Goal: Contribute content: Add original content to the website for others to see

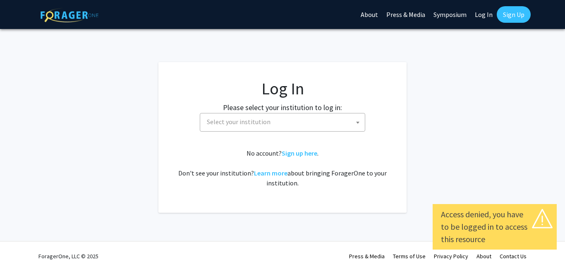
select select
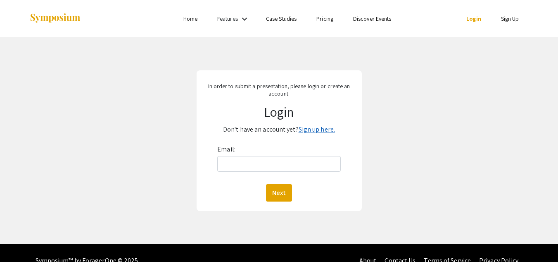
click at [320, 128] on link "Sign up here." at bounding box center [317, 129] width 36 height 9
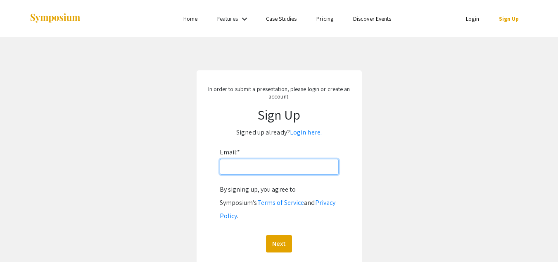
click at [285, 165] on input "Email: *" at bounding box center [279, 167] width 119 height 16
type input "cerdena.lei86@gmail.com"
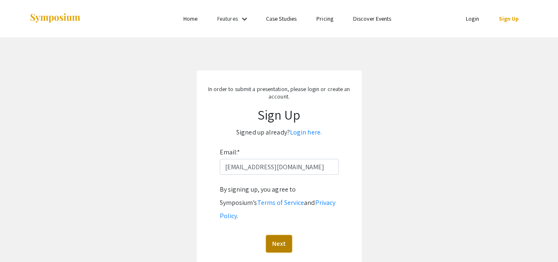
click at [282, 235] on button "Next" at bounding box center [279, 243] width 26 height 17
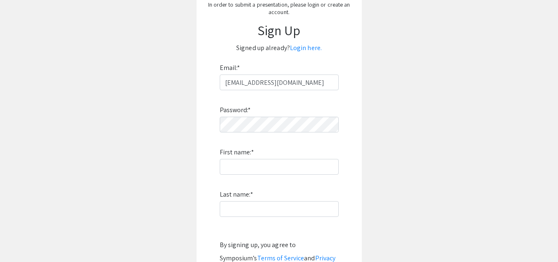
scroll to position [104, 0]
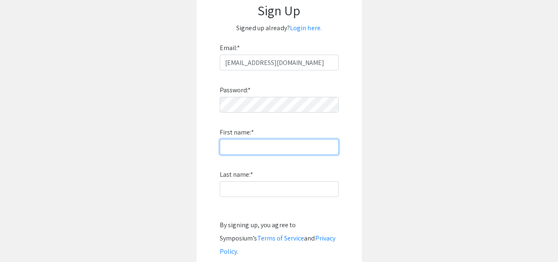
click at [263, 146] on input "First name: *" at bounding box center [279, 147] width 119 height 16
type input "Lea"
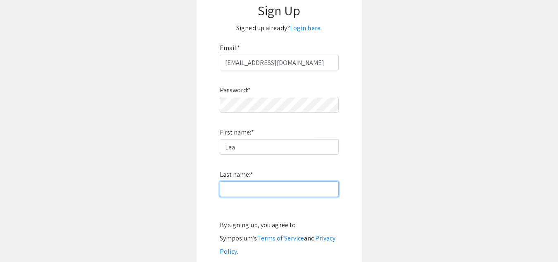
type input "Cerdena"
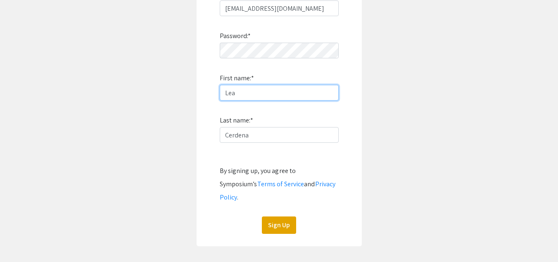
scroll to position [170, 0]
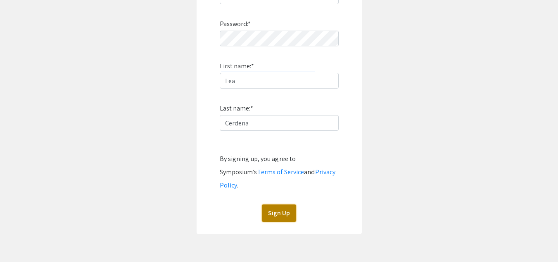
click at [282, 204] on button "Sign Up" at bounding box center [279, 212] width 34 height 17
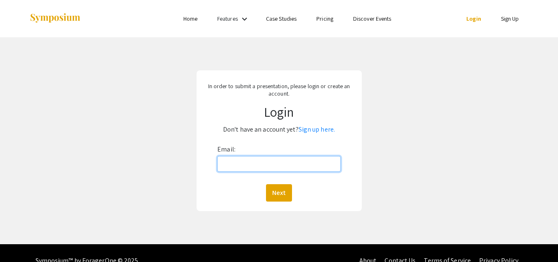
click at [265, 161] on input "Email:" at bounding box center [278, 164] width 123 height 16
type input "cerdena.lei86@gmail.com"
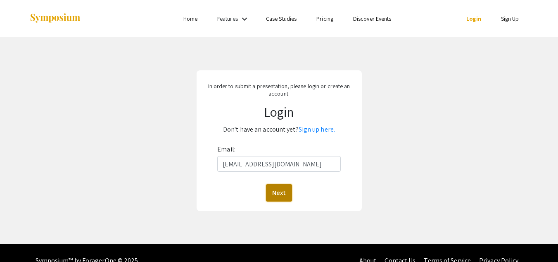
click at [285, 192] on button "Next" at bounding box center [279, 192] width 26 height 17
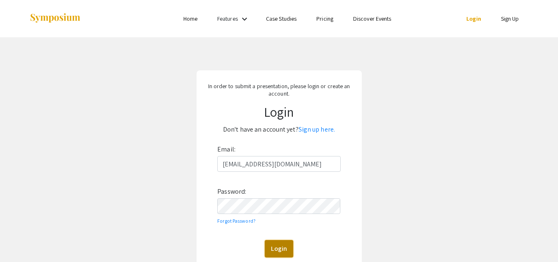
click at [282, 249] on button "Login" at bounding box center [279, 248] width 29 height 17
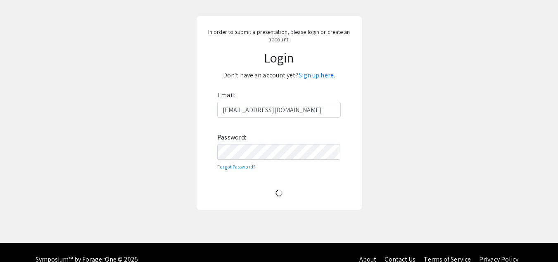
scroll to position [64, 0]
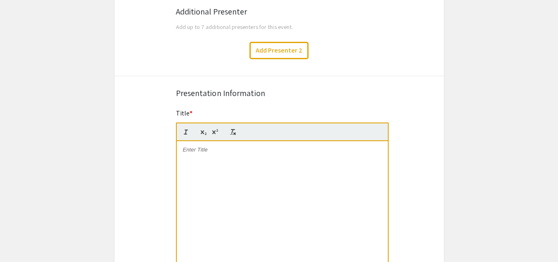
scroll to position [334, 0]
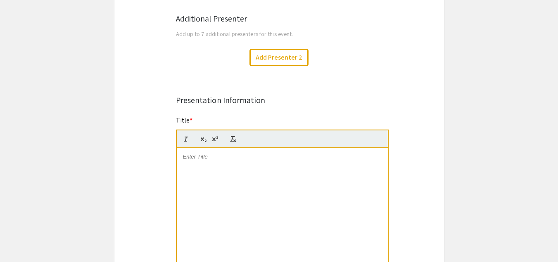
click at [193, 116] on div "Title *" at bounding box center [282, 199] width 213 height 168
click at [239, 102] on div "Presentation Information" at bounding box center [279, 100] width 207 height 12
click at [219, 154] on p at bounding box center [282, 156] width 199 height 7
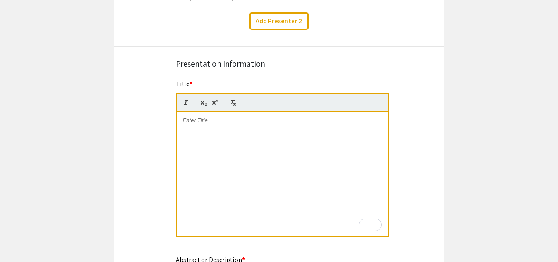
scroll to position [367, 0]
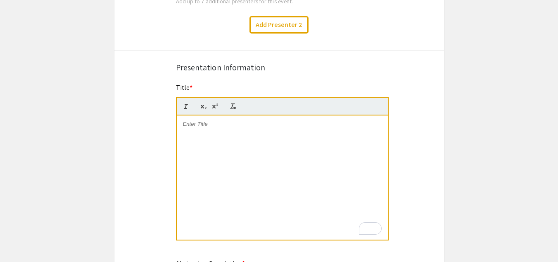
click at [505, 100] on app-submissions "Symposium Presentation Submission International Nursing Undergraduate Research …" at bounding box center [279, 149] width 558 height 942
drag, startPoint x: 558, startPoint y: 131, endPoint x: 561, endPoint y: 35, distance: 95.5
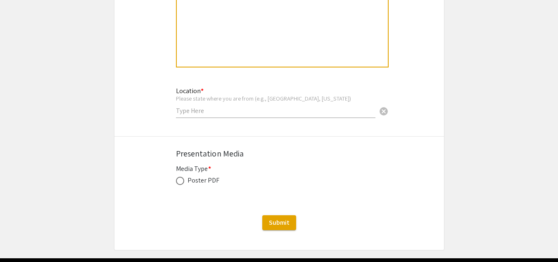
scroll to position [766, 0]
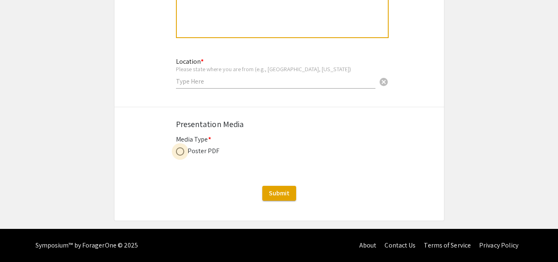
click at [181, 152] on span at bounding box center [180, 151] width 8 height 8
click at [181, 152] on input "radio" at bounding box center [180, 151] width 8 height 8
radio input "true"
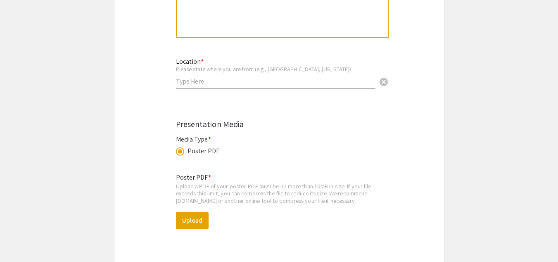
click at [180, 150] on span at bounding box center [180, 151] width 4 height 4
click at [180, 150] on input "radio" at bounding box center [180, 151] width 8 height 8
click at [277, 147] on div "Poster PDF" at bounding box center [279, 151] width 207 height 10
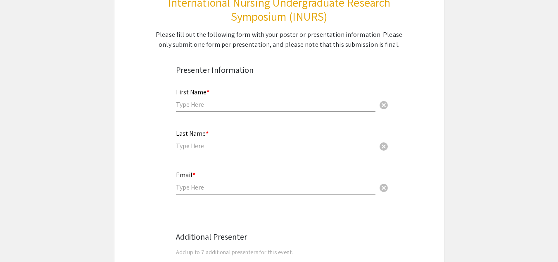
scroll to position [138, 0]
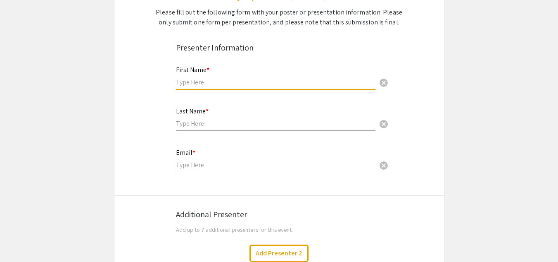
click at [218, 83] on input "text" at bounding box center [276, 82] width 200 height 9
type input "Lea"
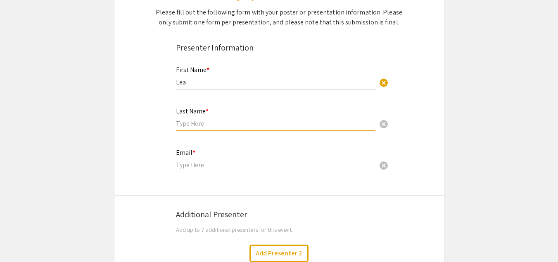
click at [192, 123] on input "text" at bounding box center [276, 123] width 200 height 9
type input "Cerdena"
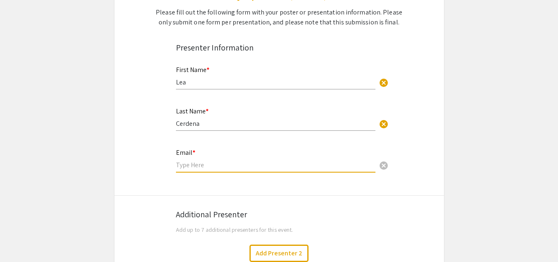
click at [188, 166] on input "email" at bounding box center [276, 164] width 200 height 9
type input "[EMAIL_ADDRESS][DOMAIN_NAME]"
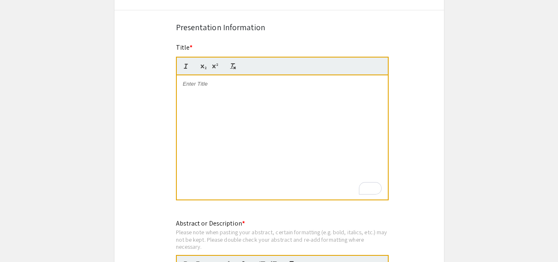
scroll to position [410, 0]
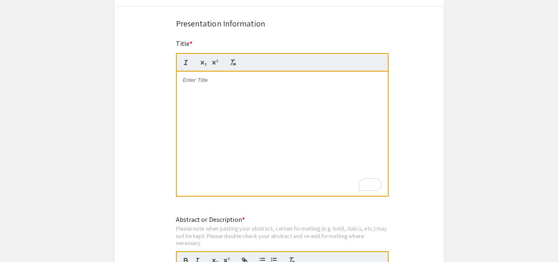
click at [241, 96] on div "To enrich screen reader interactions, please activate Accessibility in Grammarl…" at bounding box center [282, 134] width 211 height 124
click at [196, 82] on p "To enrich screen reader interactions, please activate Accessibility in Grammarl…" at bounding box center [282, 79] width 199 height 7
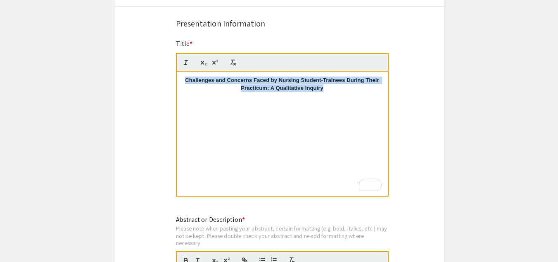
drag, startPoint x: 184, startPoint y: 79, endPoint x: 344, endPoint y: 90, distance: 160.3
click at [344, 90] on p "Challenges and Concerns Faced by Nursing Student-Trainees During Their Practicu…" at bounding box center [282, 83] width 199 height 15
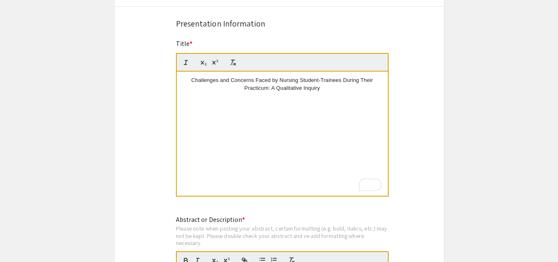
click at [342, 119] on div "Challenges and Concerns Faced by Nursing Student-Trainees During Their Practicu…" at bounding box center [282, 134] width 211 height 124
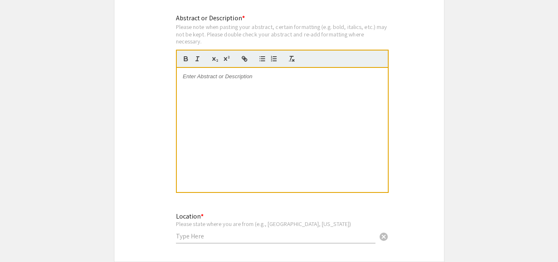
scroll to position [613, 0]
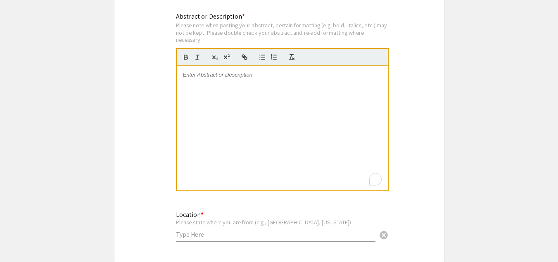
click at [214, 85] on div "To enrich screen reader interactions, please activate Accessibility in Grammarl…" at bounding box center [282, 128] width 211 height 124
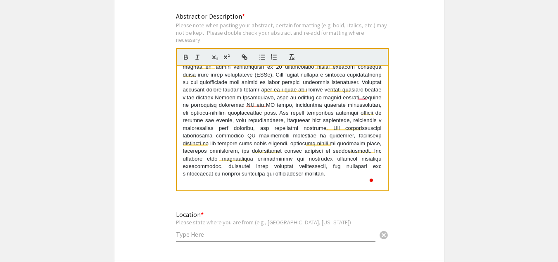
scroll to position [0, 0]
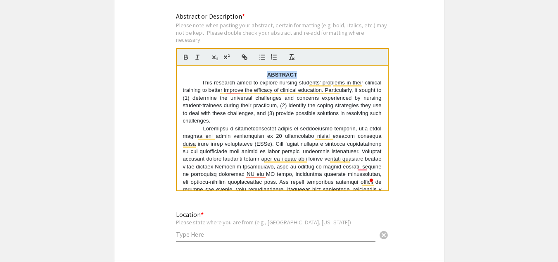
drag, startPoint x: 295, startPoint y: 72, endPoint x: 254, endPoint y: 73, distance: 40.9
click at [254, 73] on p "ABSTRACT" at bounding box center [282, 74] width 199 height 7
click at [251, 73] on p "ABSTRACT" at bounding box center [282, 74] width 199 height 7
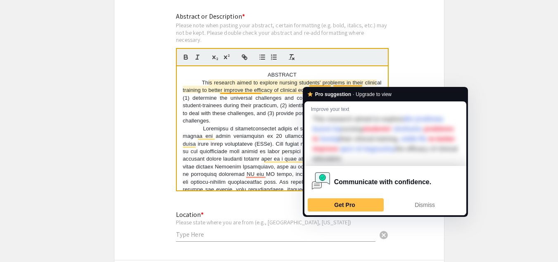
click at [325, 84] on p "This research aimed to explore nursing students' problems in their clinical tra…" at bounding box center [282, 102] width 199 height 46
click at [265, 127] on p "To enrich screen reader interactions, please activate Accessibility in Grammarl…" at bounding box center [282, 186] width 199 height 122
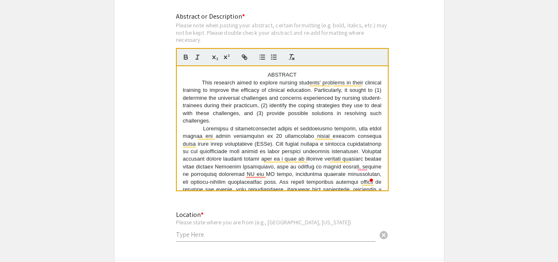
click at [303, 126] on p "To enrich screen reader interactions, please activate Accessibility in Grammarl…" at bounding box center [282, 186] width 199 height 122
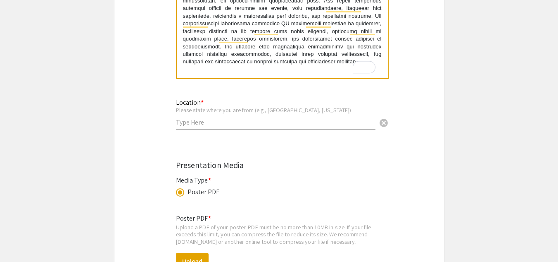
scroll to position [727, 0]
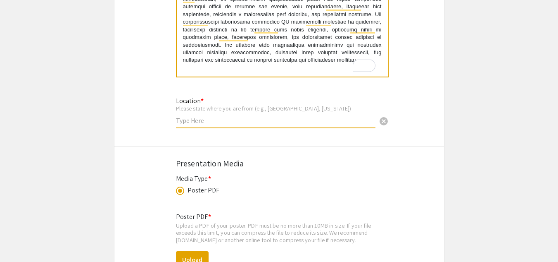
click at [251, 118] on input "text" at bounding box center [276, 120] width 200 height 9
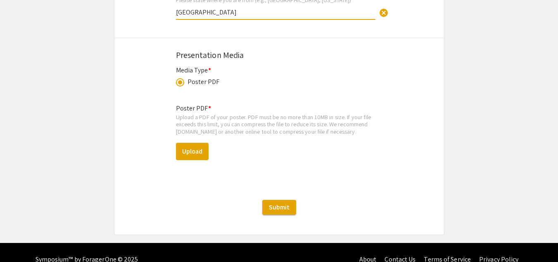
scroll to position [849, 0]
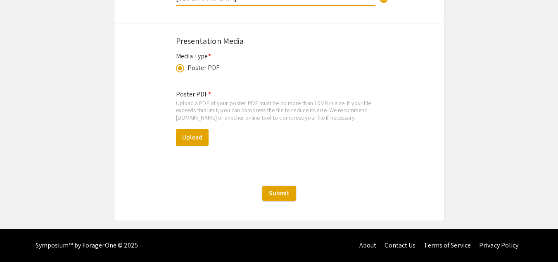
type input "[GEOGRAPHIC_DATA]"
click at [200, 140] on button "Upload" at bounding box center [192, 137] width 33 height 17
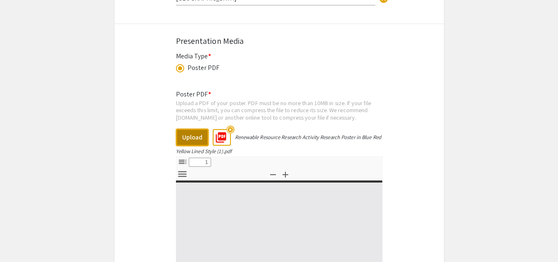
select select "custom"
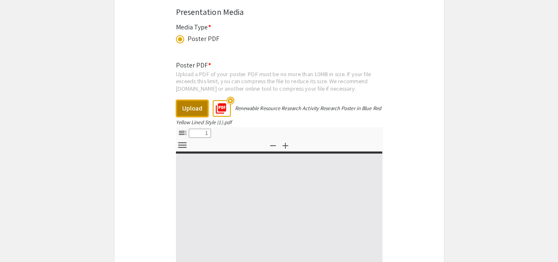
type input "0"
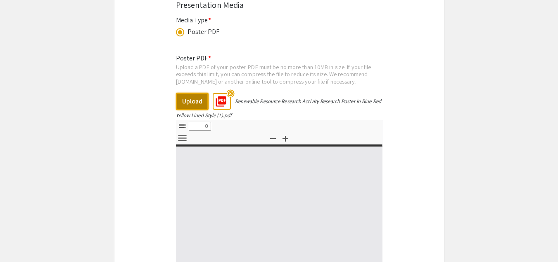
select select "custom"
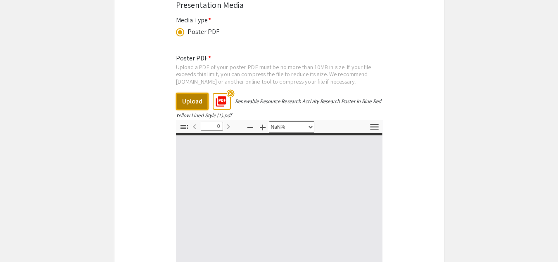
type input "1"
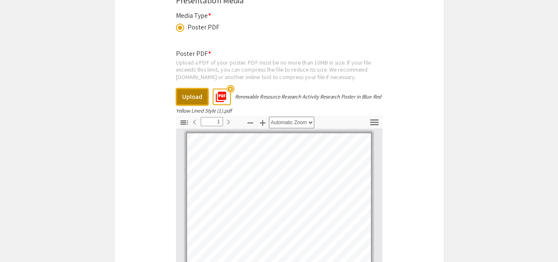
scroll to position [888, 0]
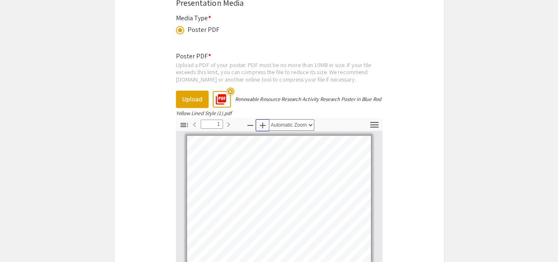
click at [265, 123] on icon "button" at bounding box center [263, 125] width 10 height 10
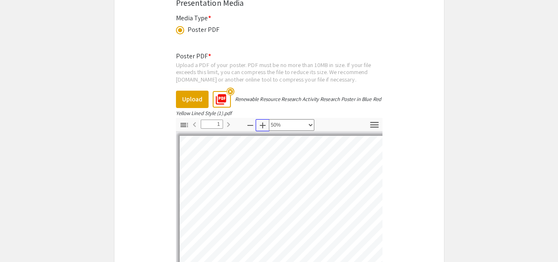
click at [265, 123] on icon "button" at bounding box center [263, 125] width 10 height 10
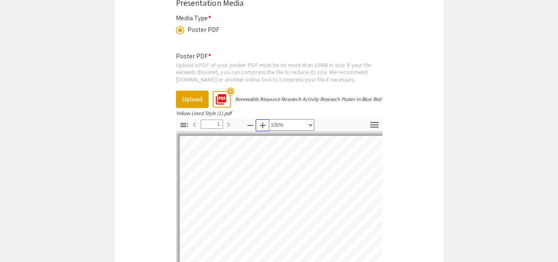
click at [265, 123] on icon "button" at bounding box center [263, 125] width 10 height 10
click at [253, 126] on icon "button" at bounding box center [251, 125] width 6 height 1
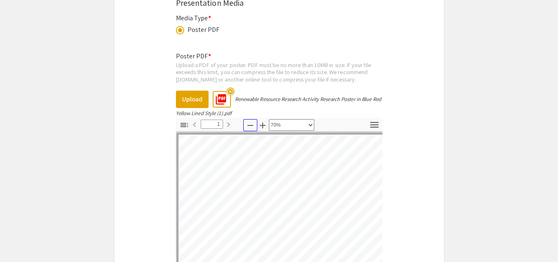
click at [253, 126] on icon "button" at bounding box center [251, 125] width 6 height 1
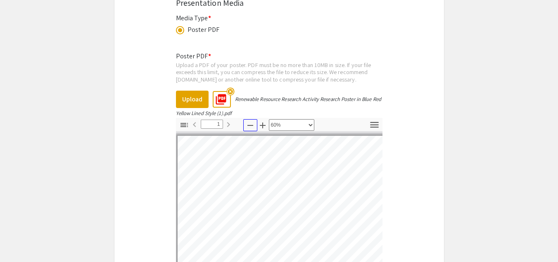
scroll to position [0, 0]
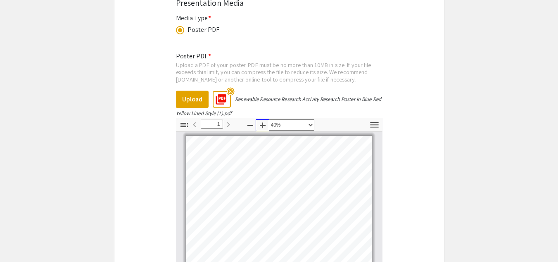
click at [263, 126] on icon "button" at bounding box center [263, 125] width 6 height 6
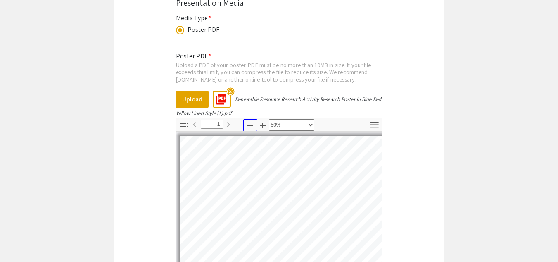
click at [250, 124] on icon "button" at bounding box center [251, 125] width 10 height 10
select select "custom"
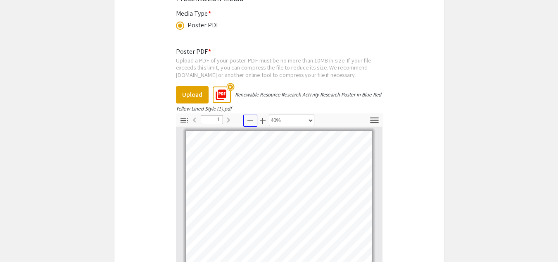
scroll to position [1076, 0]
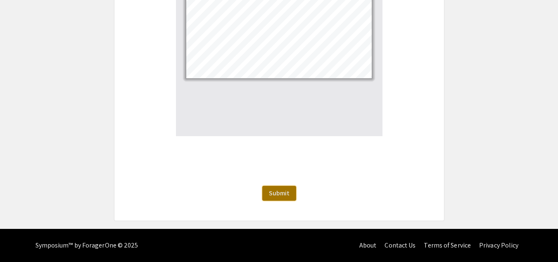
click at [285, 194] on span "Submit" at bounding box center [279, 192] width 21 height 9
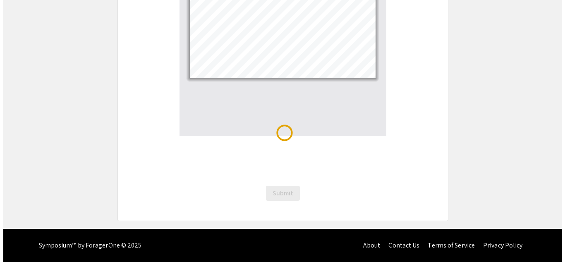
scroll to position [0, 0]
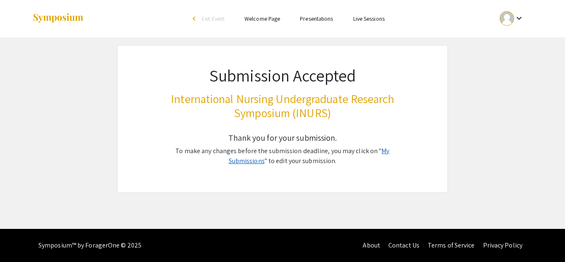
click at [379, 149] on link "My Submissions" at bounding box center [309, 155] width 161 height 19
click at [384, 148] on link "My Submissions" at bounding box center [309, 155] width 161 height 19
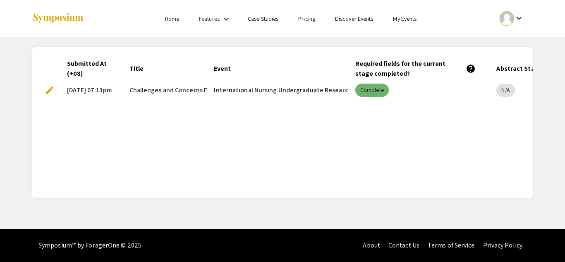
click at [369, 88] on mat-chip "Complete" at bounding box center [371, 90] width 33 height 13
click at [386, 146] on div "Submitted At (+08) Title Event Required fields for the current stage completed?…" at bounding box center [282, 122] width 500 height 131
click at [51, 89] on span "edit" at bounding box center [50, 90] width 10 height 10
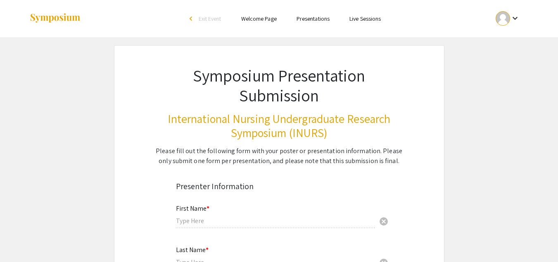
type input "Lea"
type input "Cerdena"
type input "[EMAIL_ADDRESS][DOMAIN_NAME]"
type input "[GEOGRAPHIC_DATA]"
radio input "true"
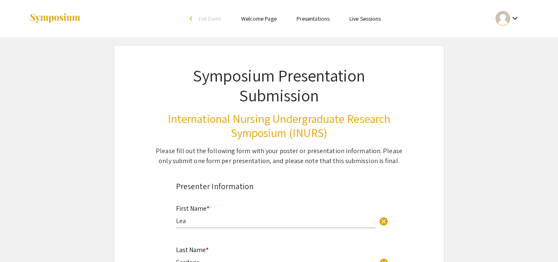
select select "custom"
type input "0"
select select "custom"
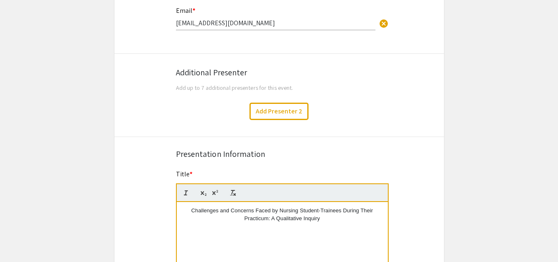
type input "1"
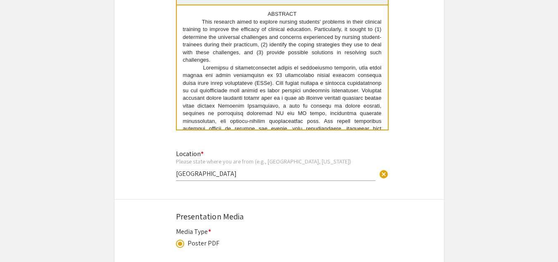
select select "custom"
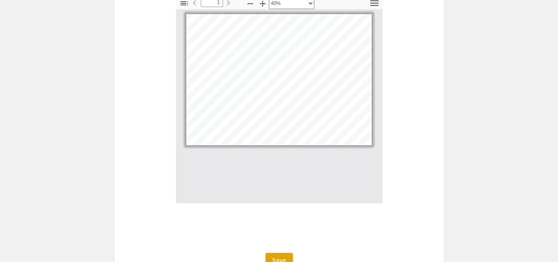
scroll to position [1066, 0]
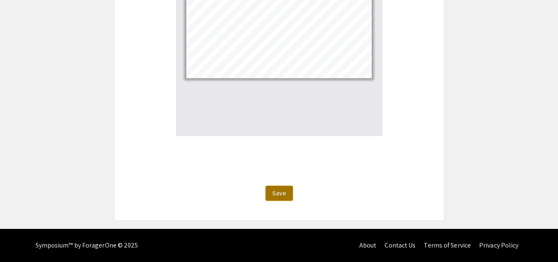
click at [284, 188] on span "Save" at bounding box center [279, 192] width 14 height 9
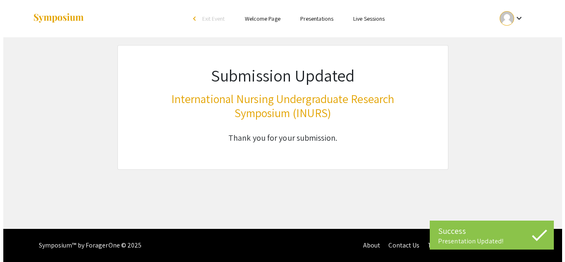
scroll to position [0, 0]
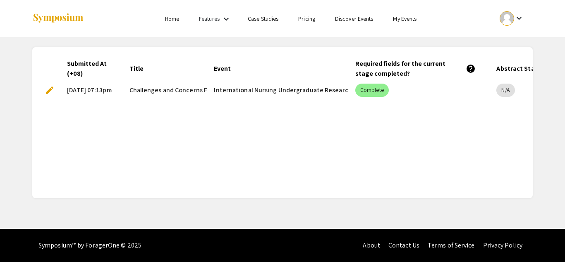
click at [46, 90] on span "edit" at bounding box center [50, 90] width 10 height 10
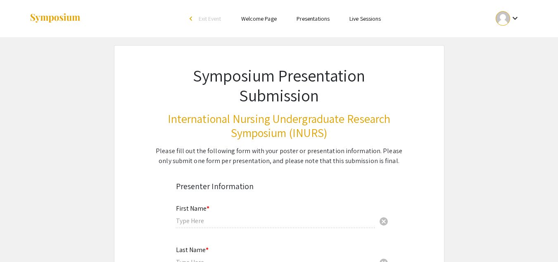
type input "Lea"
type input "Cerdena"
type input "[EMAIL_ADDRESS][DOMAIN_NAME]"
type input "[GEOGRAPHIC_DATA]"
radio input "true"
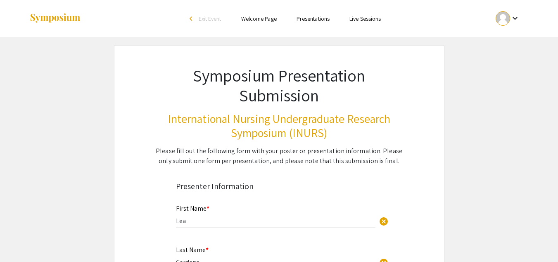
select select "custom"
type input "0"
select select "custom"
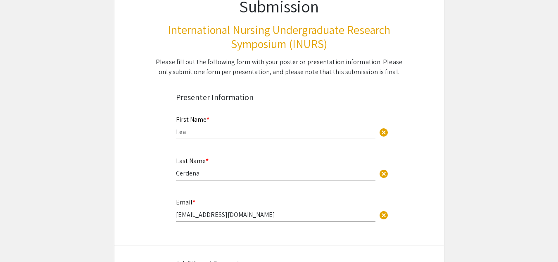
type input "1"
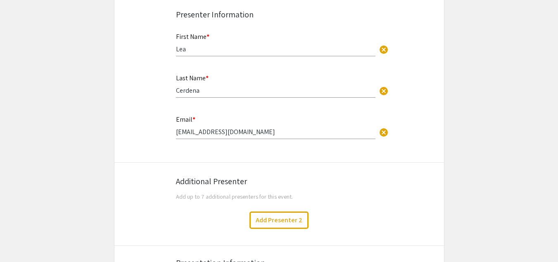
scroll to position [189, 0]
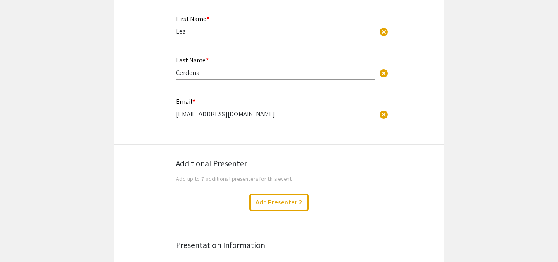
select select "custom"
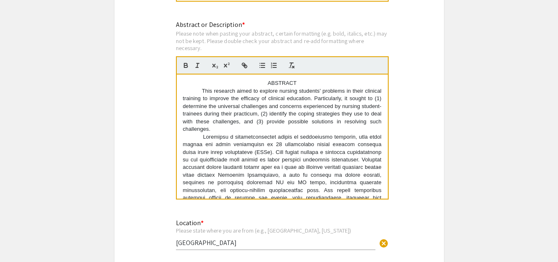
scroll to position [608, 0]
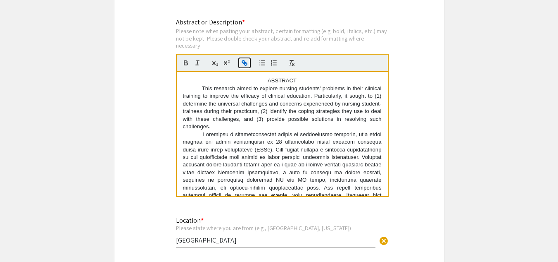
click at [244, 59] on icon "button" at bounding box center [244, 62] width 7 height 7
click at [246, 64] on icon "button" at bounding box center [244, 62] width 7 height 7
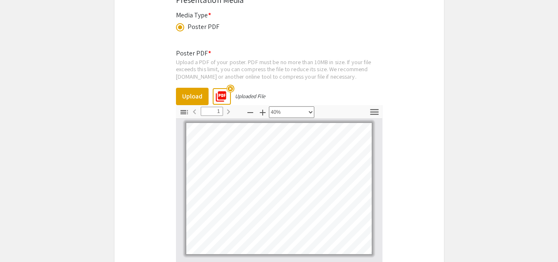
scroll to position [1066, 0]
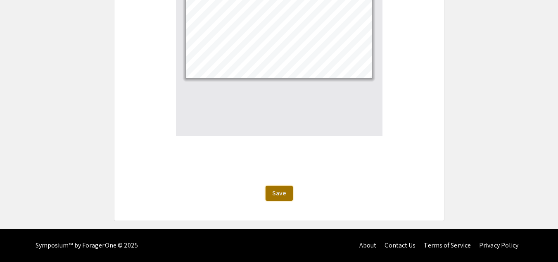
click at [290, 194] on button "Save" at bounding box center [279, 193] width 27 height 15
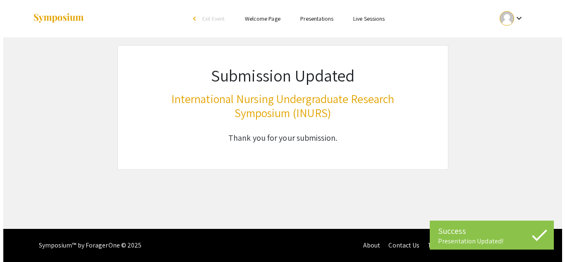
scroll to position [0, 0]
